Goal: Check status: Check status

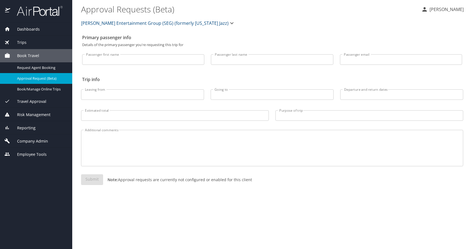
click at [29, 42] on div "Trips" at bounding box center [35, 42] width 63 height 6
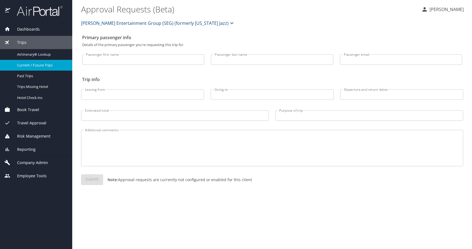
click at [40, 63] on span "Current / Future Trips" at bounding box center [41, 65] width 49 height 5
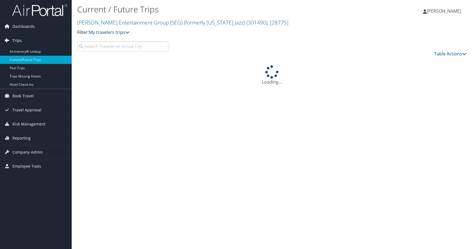
click at [22, 41] on link "Trips" at bounding box center [36, 41] width 72 height 14
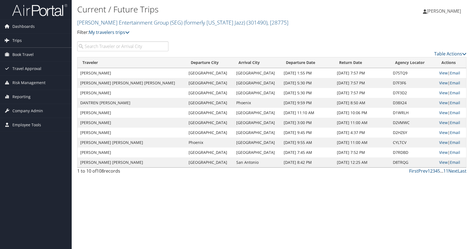
click at [22, 41] on link "Trips" at bounding box center [36, 41] width 72 height 14
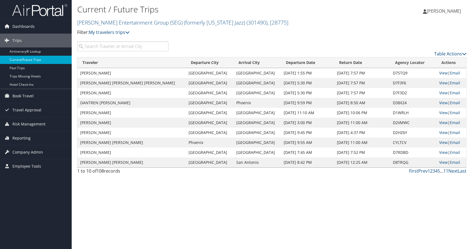
click at [26, 60] on link "Current/Future Trips" at bounding box center [36, 60] width 72 height 8
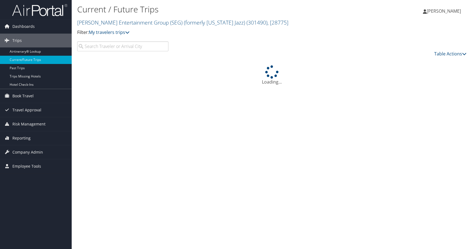
click at [116, 48] on input "search" at bounding box center [122, 46] width 91 height 10
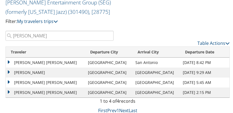
scroll to position [36, 0]
type input "William hardy"
click at [9, 60] on td "[PERSON_NAME] [PERSON_NAME]" at bounding box center [45, 62] width 79 height 10
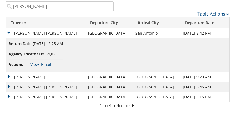
scroll to position [65, 0]
click at [34, 62] on link "View" at bounding box center [34, 63] width 9 height 5
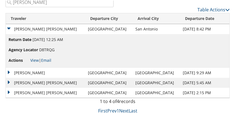
scroll to position [69, 0]
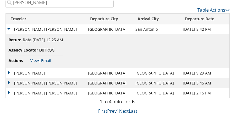
click at [8, 70] on td "William Hardy" at bounding box center [45, 72] width 79 height 10
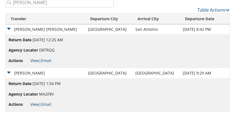
click at [33, 101] on link "View" at bounding box center [34, 103] width 9 height 5
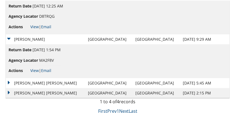
scroll to position [102, 0]
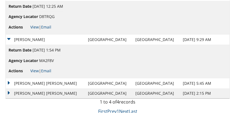
click at [10, 81] on td "[PERSON_NAME] [PERSON_NAME]" at bounding box center [45, 82] width 79 height 10
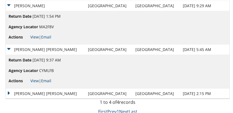
scroll to position [136, 0]
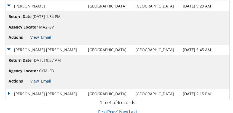
click at [34, 79] on link "View" at bounding box center [34, 79] width 9 height 5
click at [9, 89] on td "[PERSON_NAME] [PERSON_NAME]" at bounding box center [45, 93] width 79 height 10
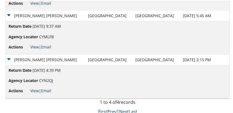
scroll to position [169, 0]
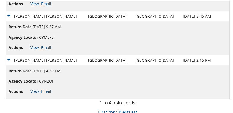
click at [35, 88] on link "View" at bounding box center [34, 90] width 9 height 5
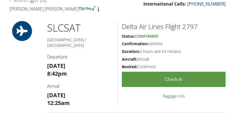
scroll to position [202, 0]
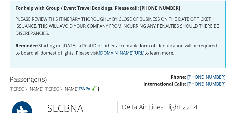
scroll to position [141, 0]
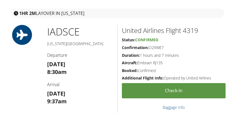
scroll to position [370, 0]
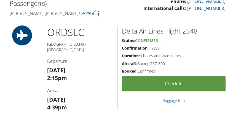
scroll to position [196, 0]
